Goal: Download file/media

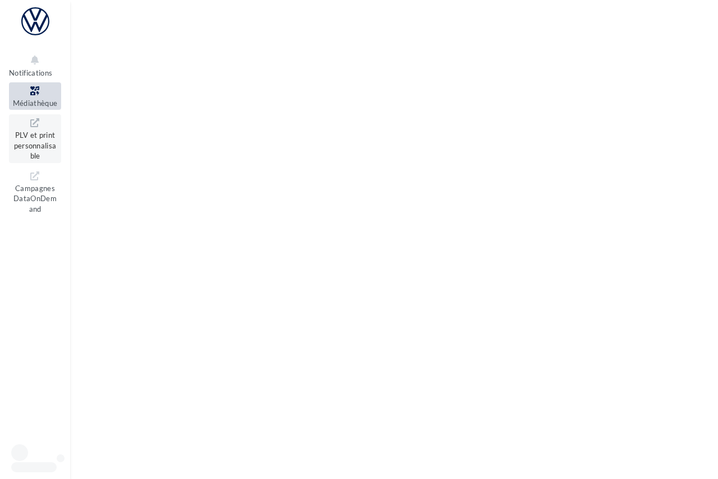
click at [38, 138] on span "PLV et print personnalisable" at bounding box center [35, 144] width 43 height 32
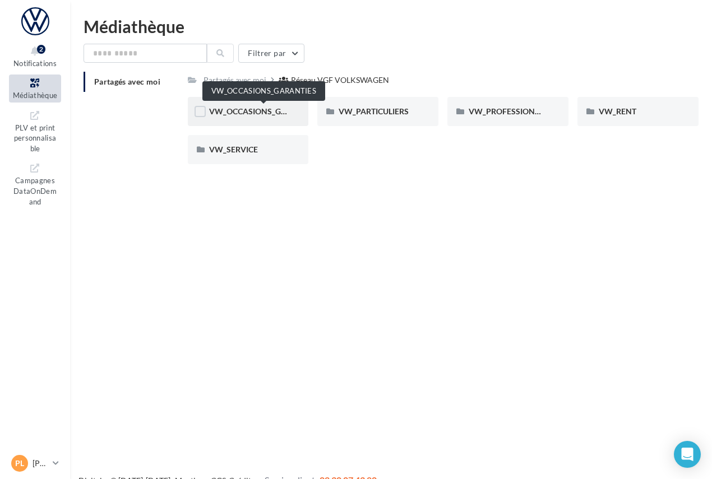
click at [256, 110] on span "VW_OCCASIONS_GARANTIES" at bounding box center [264, 112] width 110 height 10
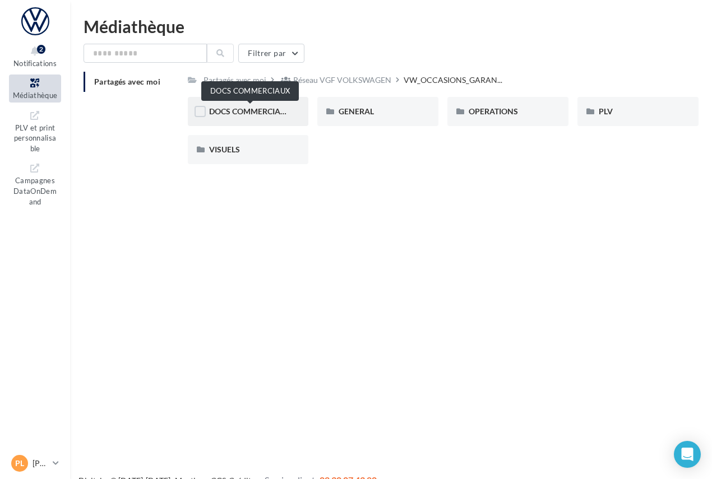
click at [269, 109] on span "DOCS COMMERCIAUX" at bounding box center [250, 112] width 82 height 10
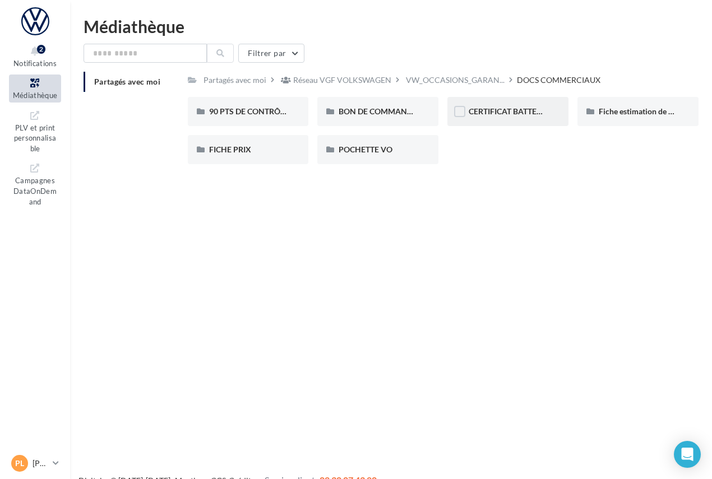
click at [514, 108] on span "CERTIFICAT BATTERIE" at bounding box center [509, 112] width 80 height 10
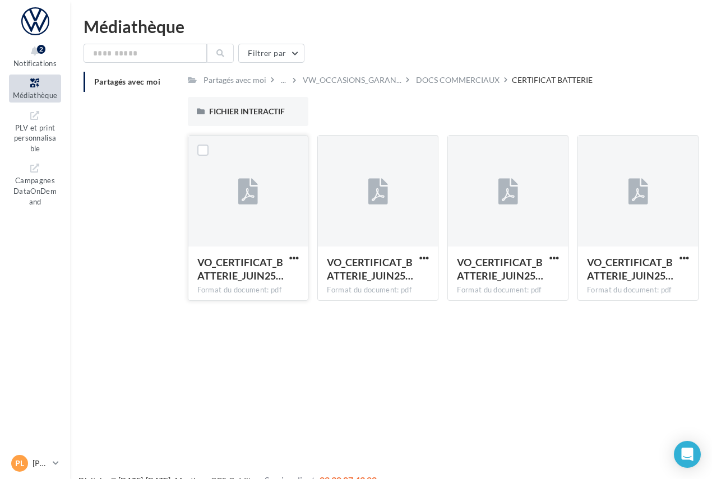
click at [255, 188] on icon at bounding box center [248, 192] width 20 height 26
click at [253, 186] on icon at bounding box center [248, 192] width 20 height 26
click at [205, 151] on label at bounding box center [202, 150] width 11 height 11
click at [336, 149] on label at bounding box center [332, 150] width 11 height 11
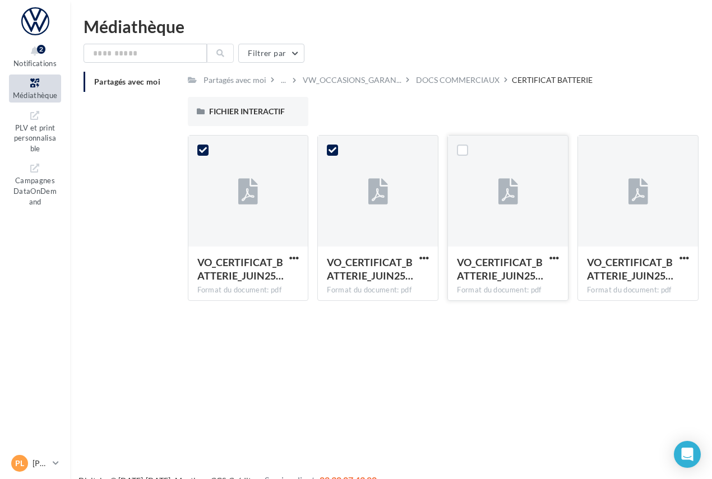
click at [451, 149] on div at bounding box center [462, 150] width 29 height 29
click at [468, 150] on label at bounding box center [462, 150] width 11 height 11
click at [593, 150] on label at bounding box center [592, 150] width 11 height 11
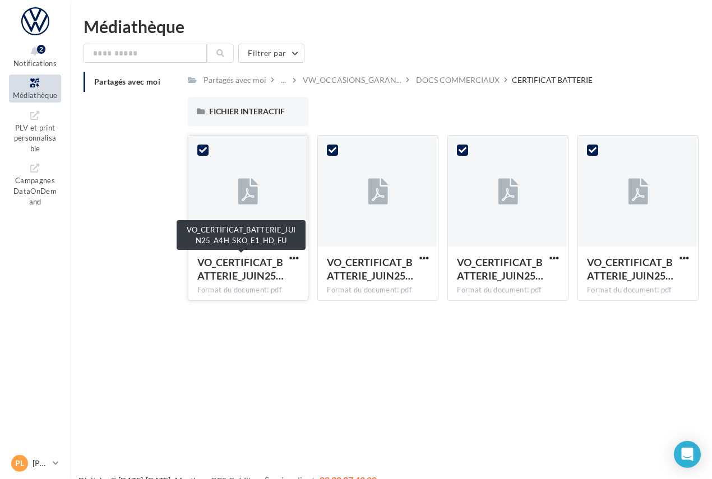
click at [251, 267] on span "VO_CERTIFICAT_BATTERIE_JUIN25…" at bounding box center [240, 269] width 86 height 26
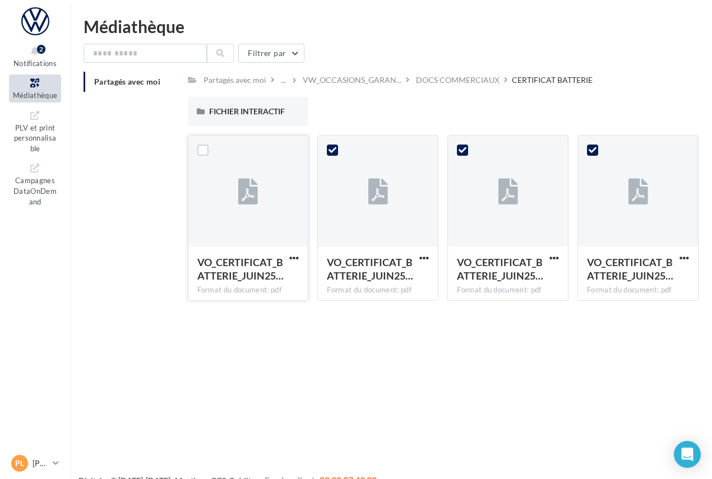
click at [251, 267] on span "VO_CERTIFICAT_BATTERIE_JUIN25…" at bounding box center [240, 269] width 86 height 26
click at [239, 227] on div at bounding box center [248, 192] width 120 height 112
click at [295, 257] on span "button" at bounding box center [294, 258] width 10 height 10
click at [257, 276] on button "Télécharger" at bounding box center [245, 280] width 112 height 29
click at [351, 139] on div at bounding box center [378, 192] width 120 height 112
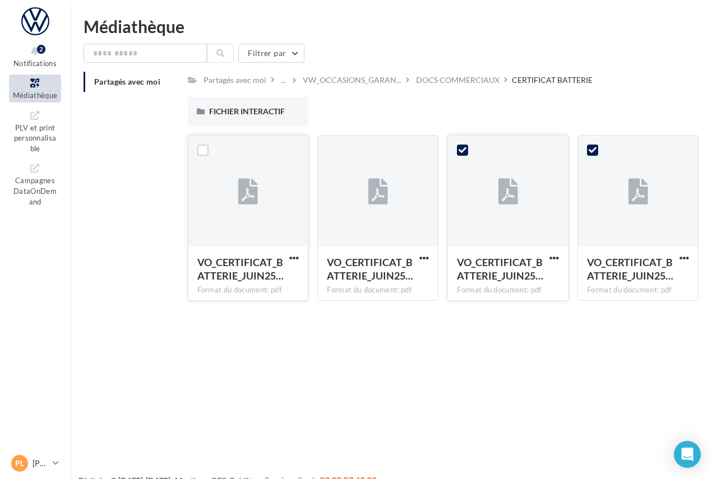
click at [488, 150] on div at bounding box center [508, 192] width 120 height 112
click at [593, 149] on icon at bounding box center [593, 150] width 8 height 8
click at [464, 80] on div "DOCS COMMERCIAUX" at bounding box center [458, 80] width 84 height 11
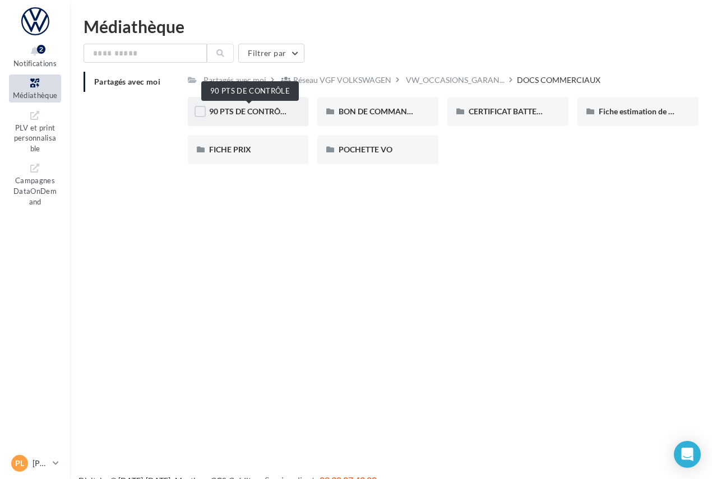
click at [253, 114] on span "90 PTS DE CONTRÔLE" at bounding box center [249, 112] width 80 height 10
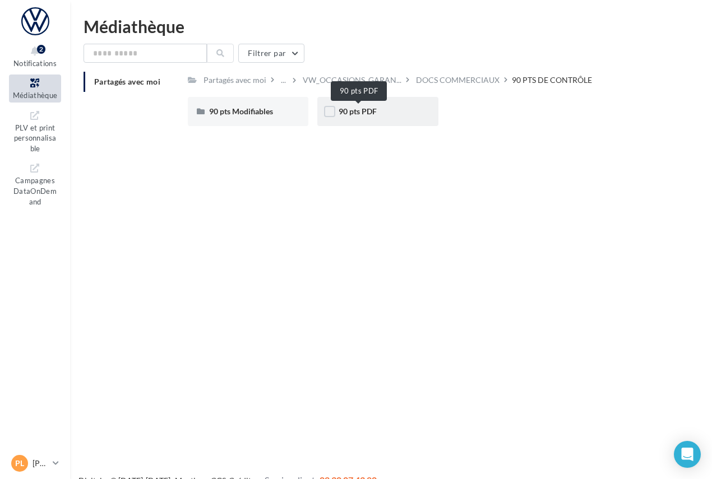
click at [364, 110] on span "90 pts PDF" at bounding box center [358, 112] width 38 height 10
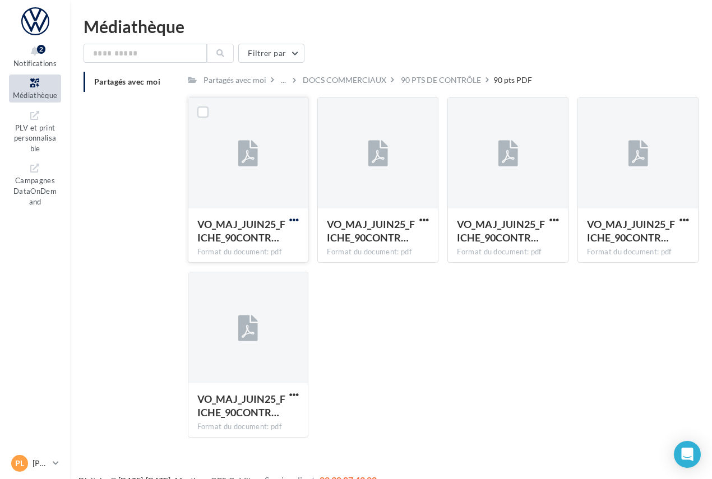
click at [291, 218] on span "button" at bounding box center [294, 220] width 10 height 10
click at [264, 240] on button "Télécharger" at bounding box center [245, 242] width 112 height 29
click at [430, 218] on button "button" at bounding box center [424, 220] width 14 height 11
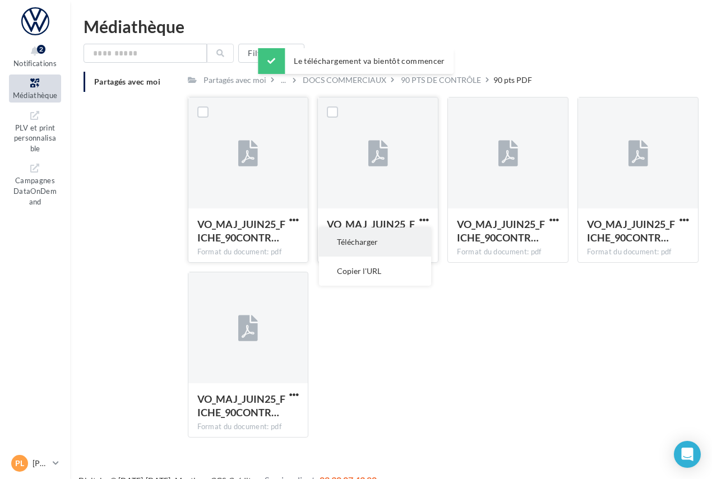
click at [403, 241] on button "Télécharger" at bounding box center [375, 242] width 112 height 29
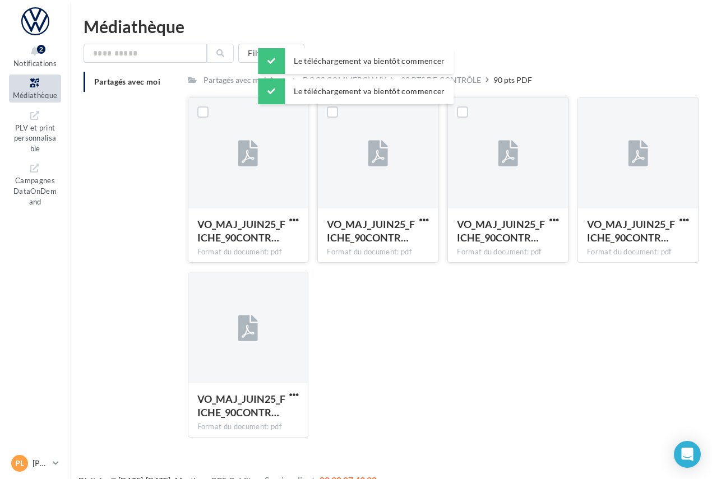
click at [560, 214] on div at bounding box center [554, 219] width 14 height 11
click at [556, 220] on span "button" at bounding box center [554, 220] width 10 height 10
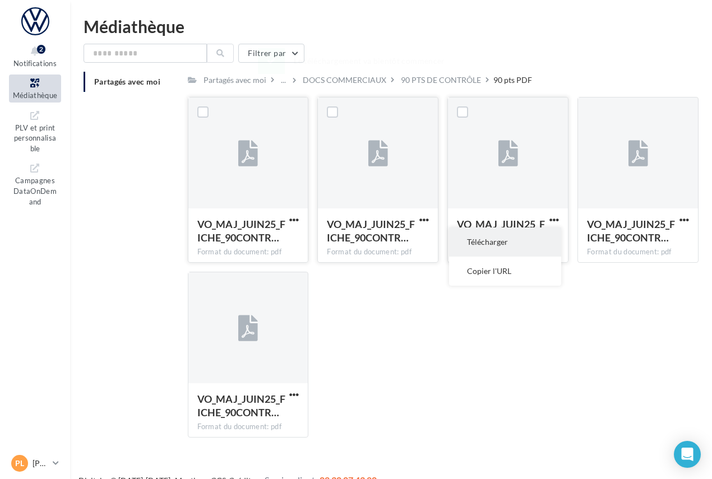
click at [523, 236] on button "Télécharger" at bounding box center [505, 242] width 112 height 29
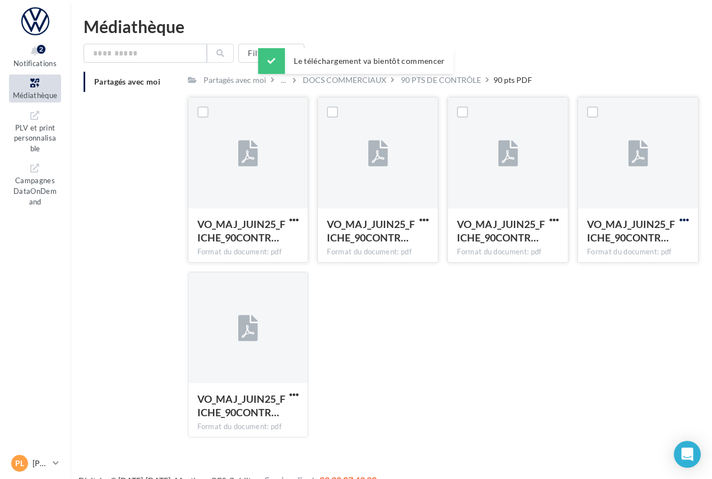
click at [684, 221] on span "button" at bounding box center [685, 220] width 10 height 10
click at [649, 240] on button "Télécharger" at bounding box center [635, 242] width 112 height 29
click at [296, 395] on span "button" at bounding box center [294, 395] width 10 height 10
click at [253, 416] on button "Télécharger" at bounding box center [245, 417] width 112 height 29
click at [427, 80] on div "90 PTS DE CONTRÔLE" at bounding box center [441, 80] width 80 height 11
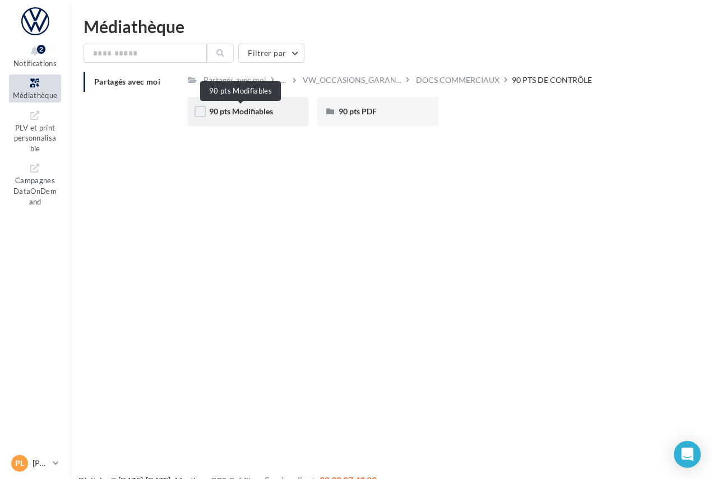
click at [252, 109] on span "90 pts Modifiables" at bounding box center [241, 112] width 64 height 10
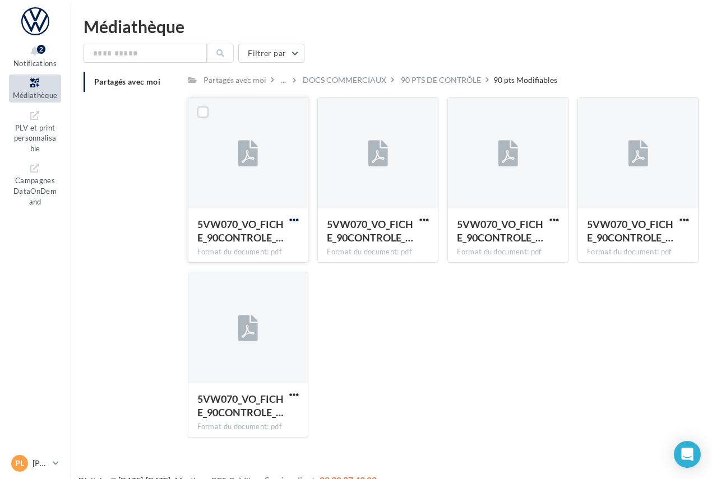
click at [295, 222] on span "button" at bounding box center [294, 220] width 10 height 10
click at [273, 241] on button "Télécharger" at bounding box center [245, 242] width 112 height 29
click at [426, 221] on span "button" at bounding box center [424, 220] width 10 height 10
click at [391, 238] on button "Télécharger" at bounding box center [375, 242] width 112 height 29
click at [553, 218] on span "button" at bounding box center [554, 220] width 10 height 10
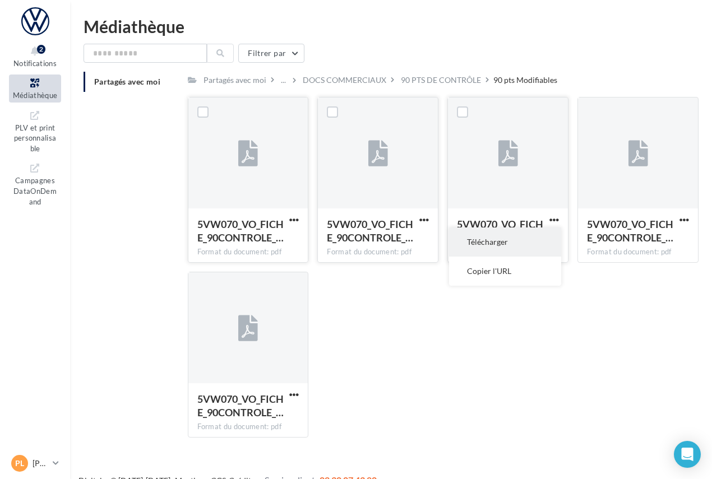
click at [515, 238] on button "Télécharger" at bounding box center [505, 242] width 112 height 29
click at [679, 220] on button "button" at bounding box center [684, 220] width 14 height 11
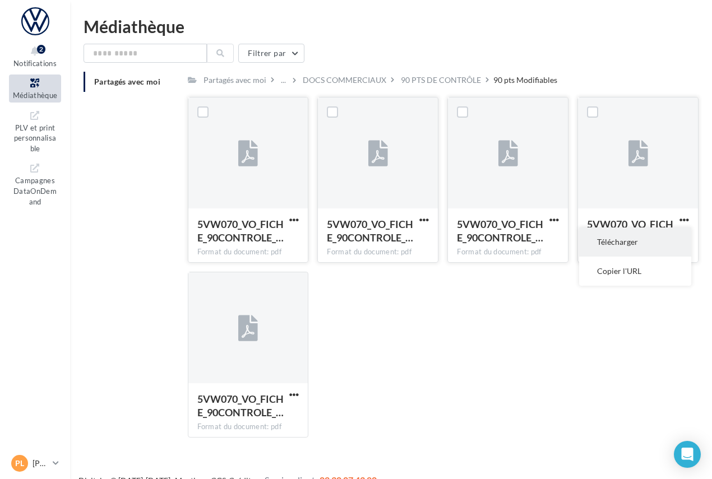
click at [655, 240] on button "Télécharger" at bounding box center [635, 242] width 112 height 29
click at [297, 395] on span "button" at bounding box center [294, 395] width 10 height 10
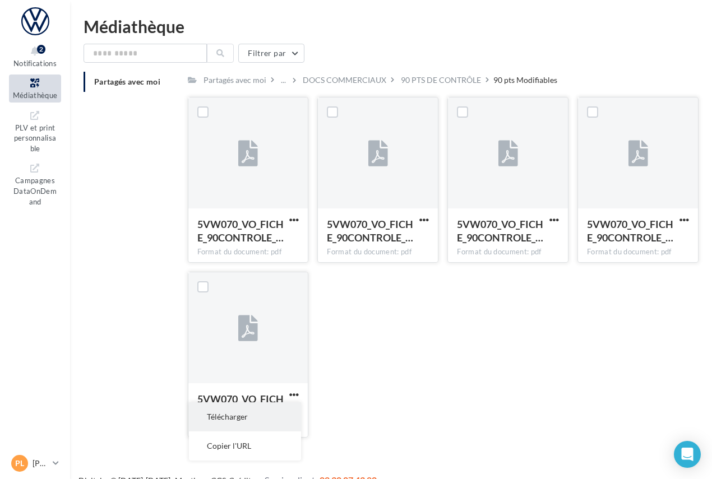
click at [268, 421] on button "Télécharger" at bounding box center [245, 417] width 112 height 29
click at [438, 78] on div "90 PTS DE CONTRÔLE" at bounding box center [441, 80] width 80 height 11
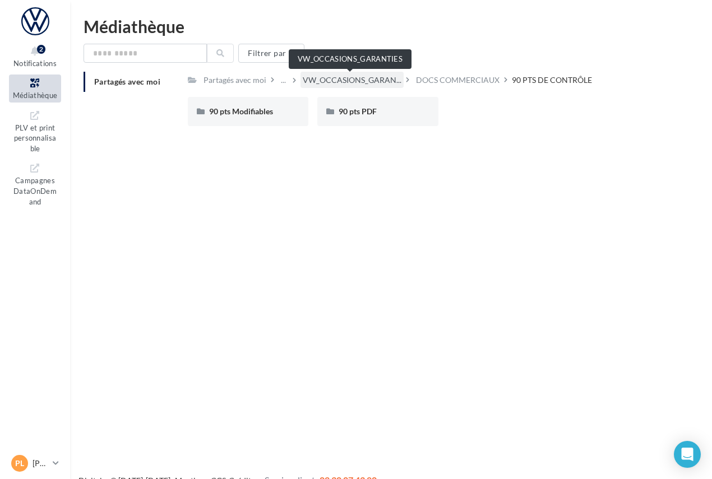
click at [364, 78] on span "VW_OCCASIONS_GARAN..." at bounding box center [352, 80] width 99 height 11
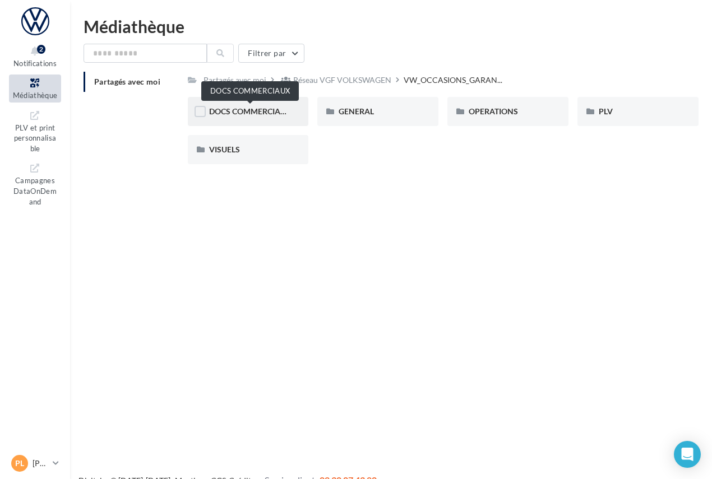
click at [267, 108] on span "DOCS COMMERCIAUX" at bounding box center [250, 112] width 82 height 10
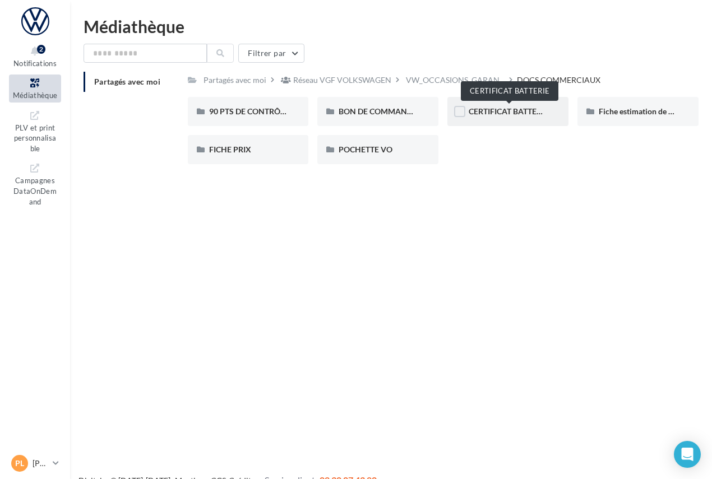
click at [521, 113] on span "CERTIFICAT BATTERIE" at bounding box center [509, 112] width 80 height 10
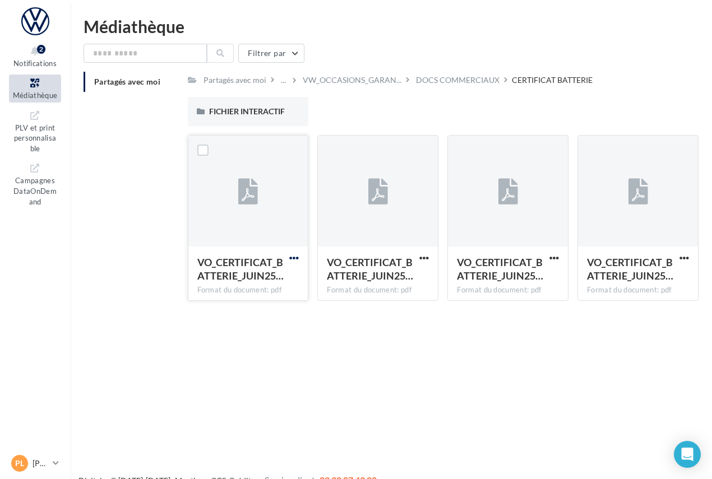
click at [294, 258] on span "button" at bounding box center [294, 258] width 10 height 10
click at [276, 274] on button "Télécharger" at bounding box center [245, 280] width 112 height 29
click at [422, 257] on span "button" at bounding box center [424, 258] width 10 height 10
click at [378, 280] on button "Télécharger" at bounding box center [375, 280] width 112 height 29
click at [553, 257] on span "button" at bounding box center [554, 258] width 10 height 10
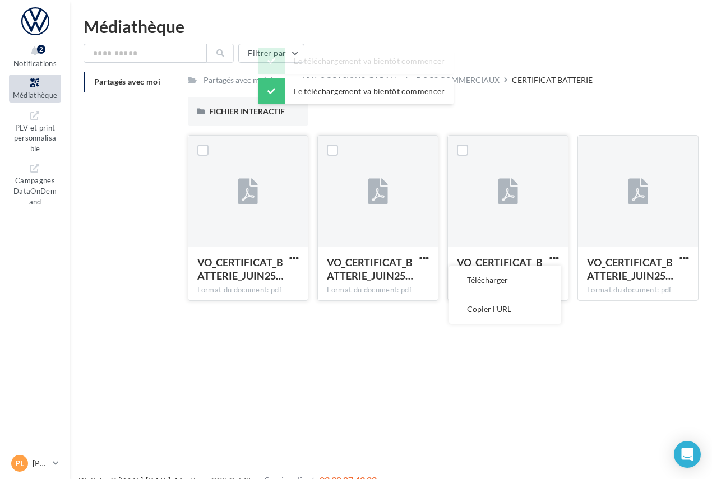
drag, startPoint x: 515, startPoint y: 280, endPoint x: 521, endPoint y: 280, distance: 6.2
click at [515, 280] on button "Télécharger" at bounding box center [505, 280] width 112 height 29
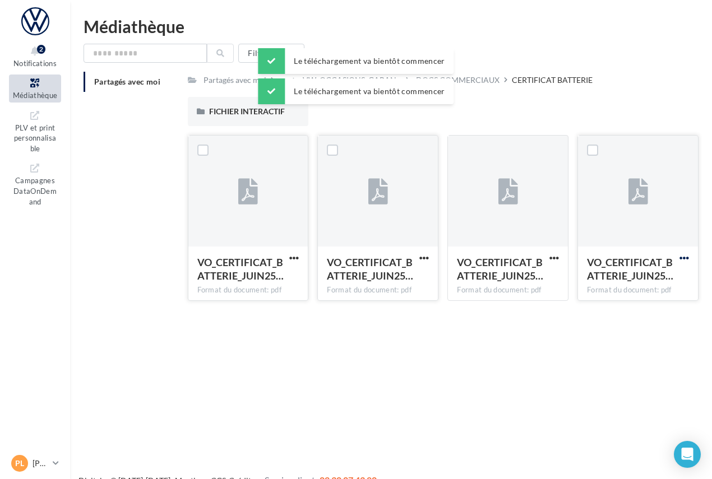
click at [686, 258] on span "button" at bounding box center [685, 258] width 10 height 10
click at [650, 275] on button "Télécharger" at bounding box center [635, 280] width 112 height 29
